Goal: Find specific page/section: Locate a particular part of the current website

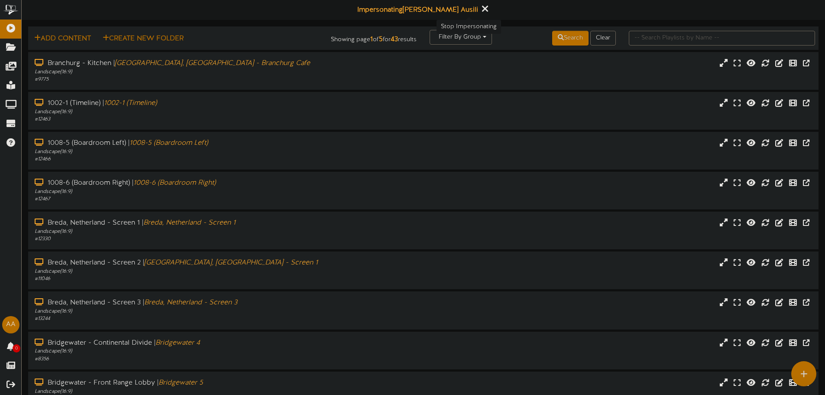
click at [480, 9] on button at bounding box center [485, 9] width 11 height 13
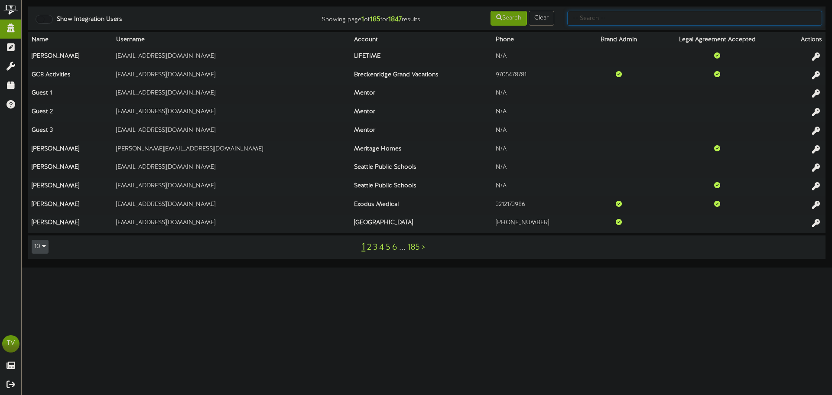
click at [755, 19] on input "text" at bounding box center [694, 18] width 255 height 15
type input "port of"
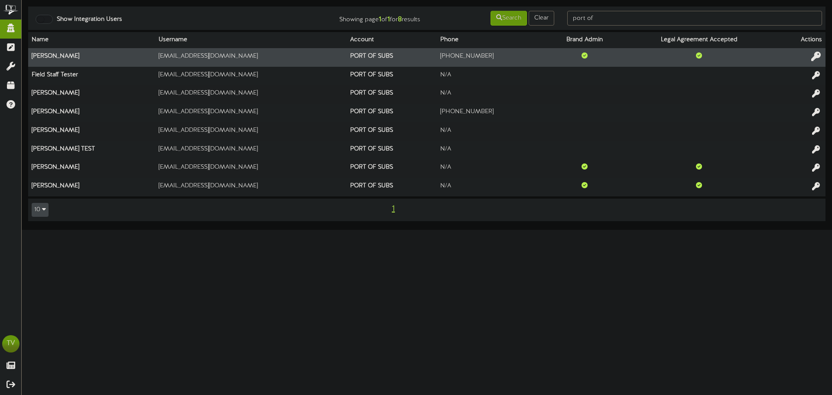
click at [811, 61] on icon at bounding box center [816, 57] width 10 height 10
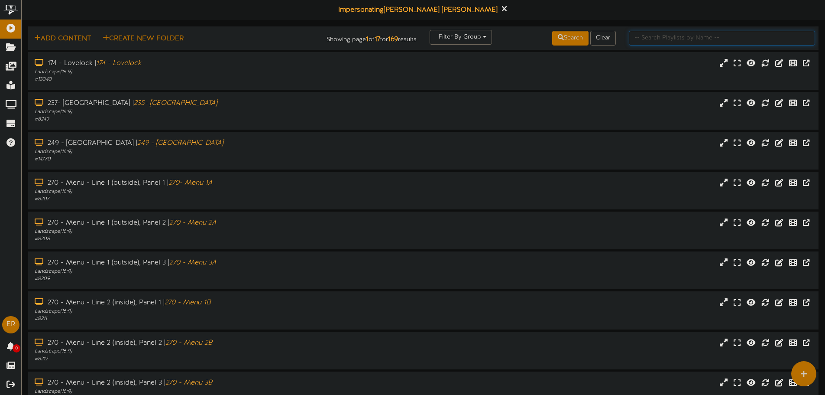
click at [663, 35] on input "text" at bounding box center [722, 38] width 186 height 15
type input "270"
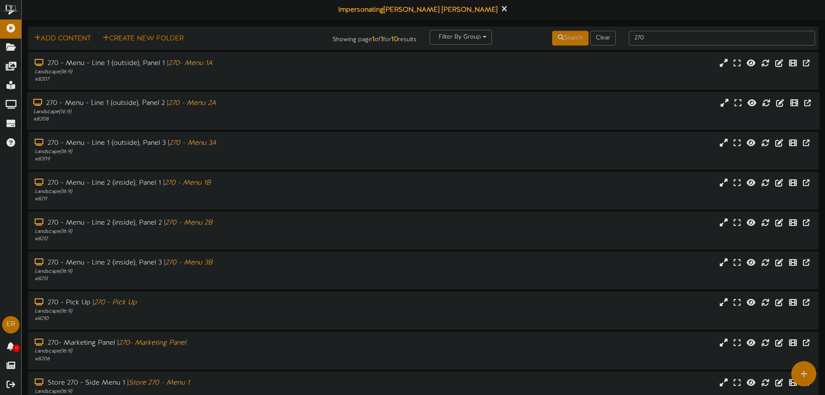
click at [97, 99] on div "270 - Menu - Line 1 (outside), Panel 2 | 270 - Menu 2A" at bounding box center [192, 103] width 318 height 10
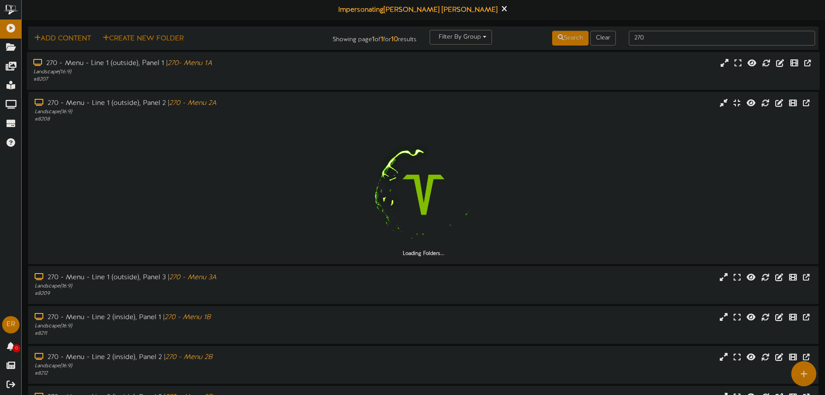
click at [118, 67] on div "270 - Menu - Line 1 (outside), Panel 1 | 270- Menu 1A" at bounding box center [192, 63] width 318 height 10
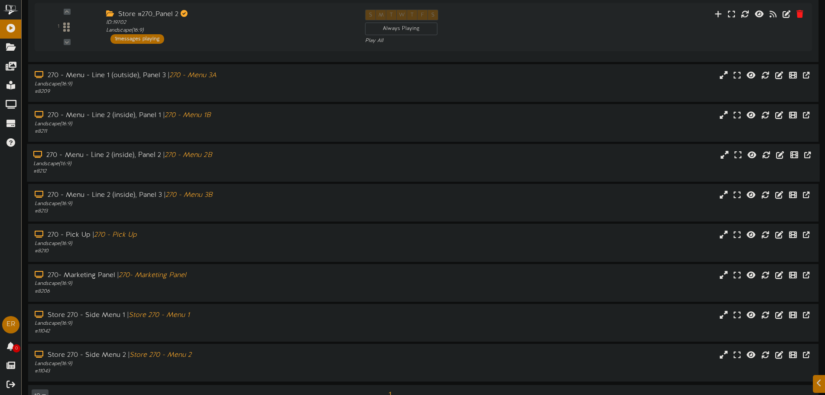
scroll to position [308, 0]
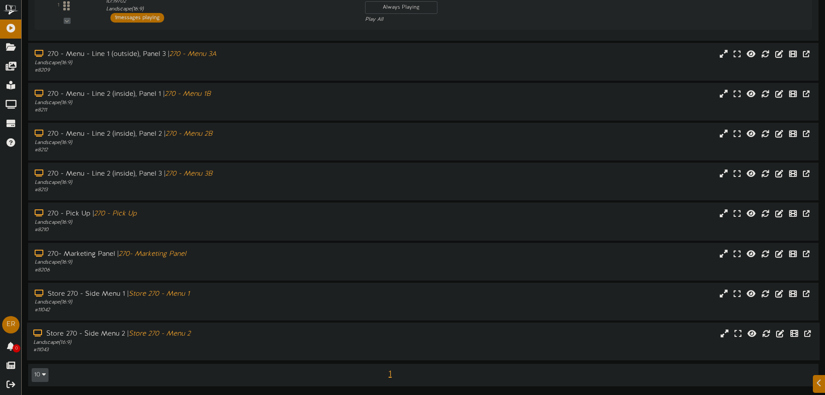
click at [166, 361] on div "Store 270 - Side Menu 2 | Store 270 - Menu 2 Landscape ( 16:9 ) # 11043" at bounding box center [424, 341] width 804 height 39
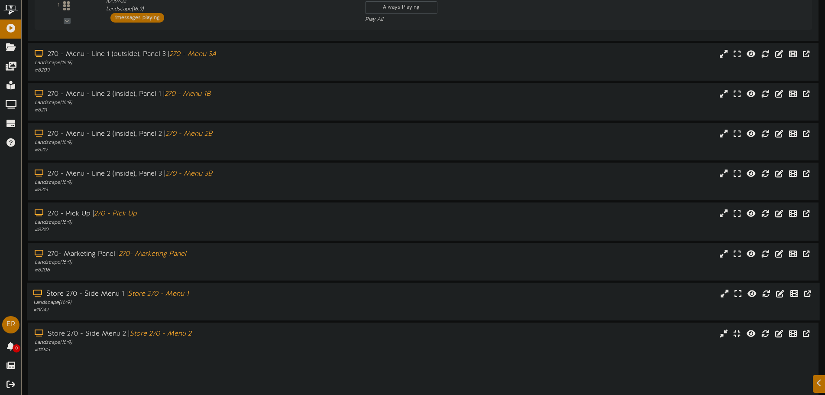
click at [153, 316] on div "Store 270 - Side Menu 1 | Store 270 - Menu 1 Landscape ( 16:9 ) # 11042" at bounding box center [423, 302] width 793 height 38
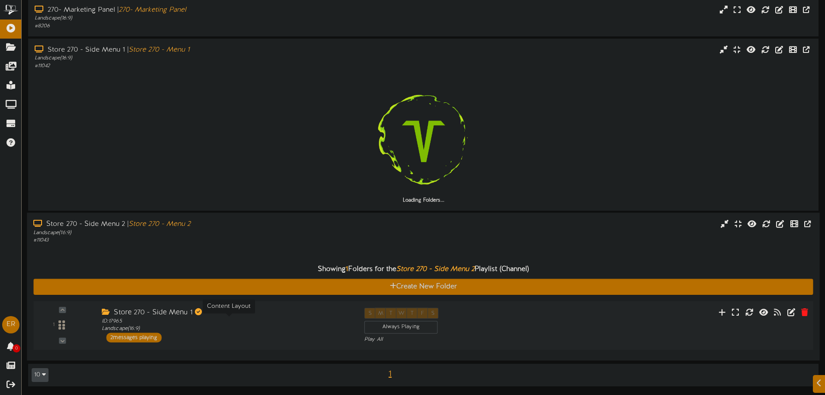
click at [142, 325] on div "ID: 17965 Landscape ( 16:9 )" at bounding box center [227, 325] width 250 height 15
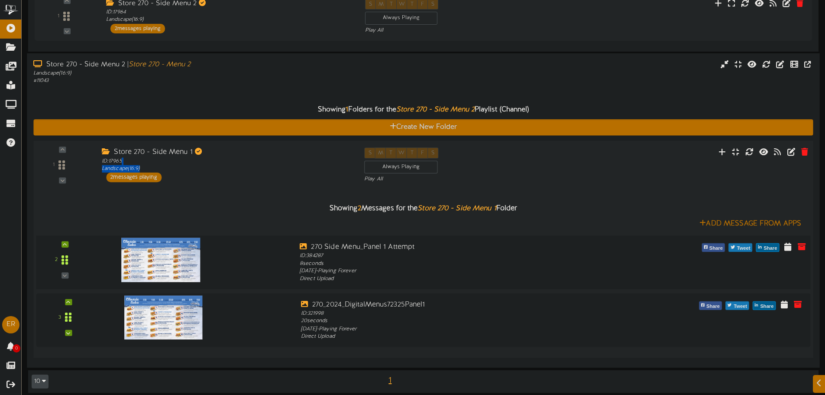
scroll to position [693, 0]
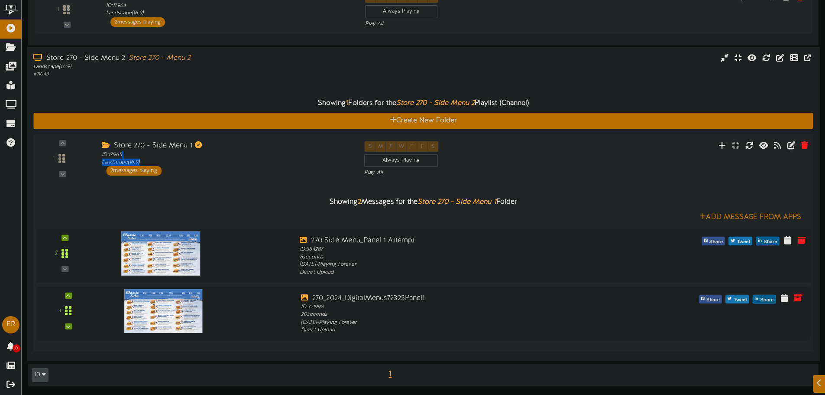
click at [160, 254] on img at bounding box center [160, 253] width 79 height 44
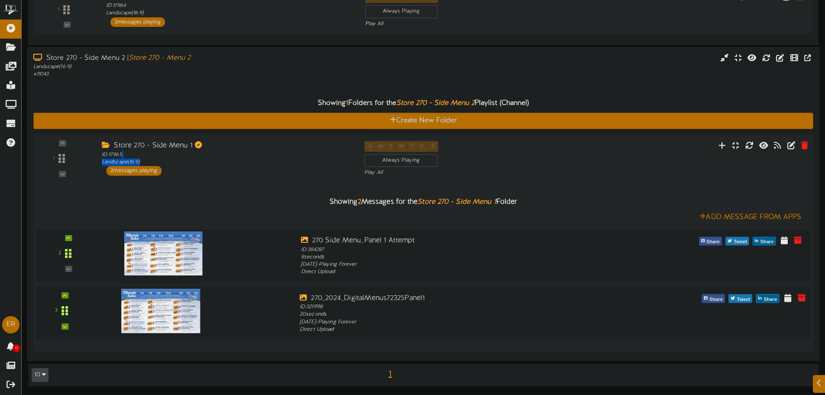
click at [164, 318] on img at bounding box center [160, 311] width 79 height 44
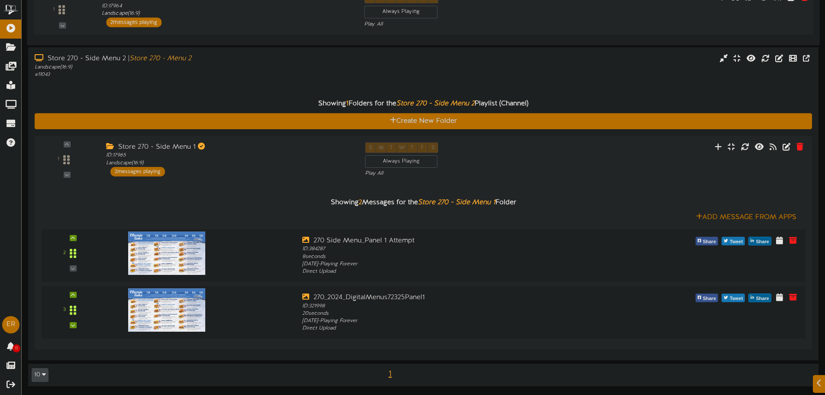
click at [158, 23] on div "2 messages playing" at bounding box center [133, 22] width 55 height 10
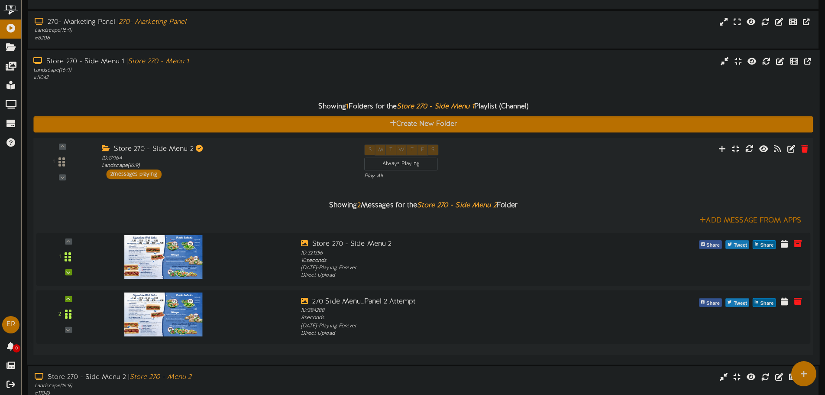
scroll to position [519, 0]
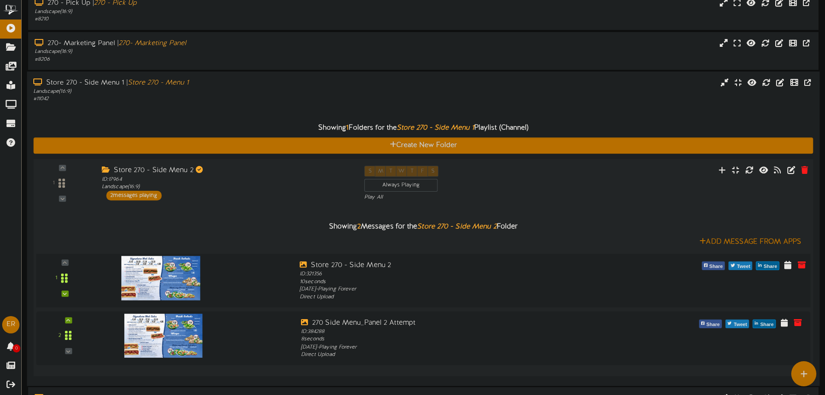
click at [187, 274] on img at bounding box center [160, 278] width 79 height 44
